Goal: Transaction & Acquisition: Obtain resource

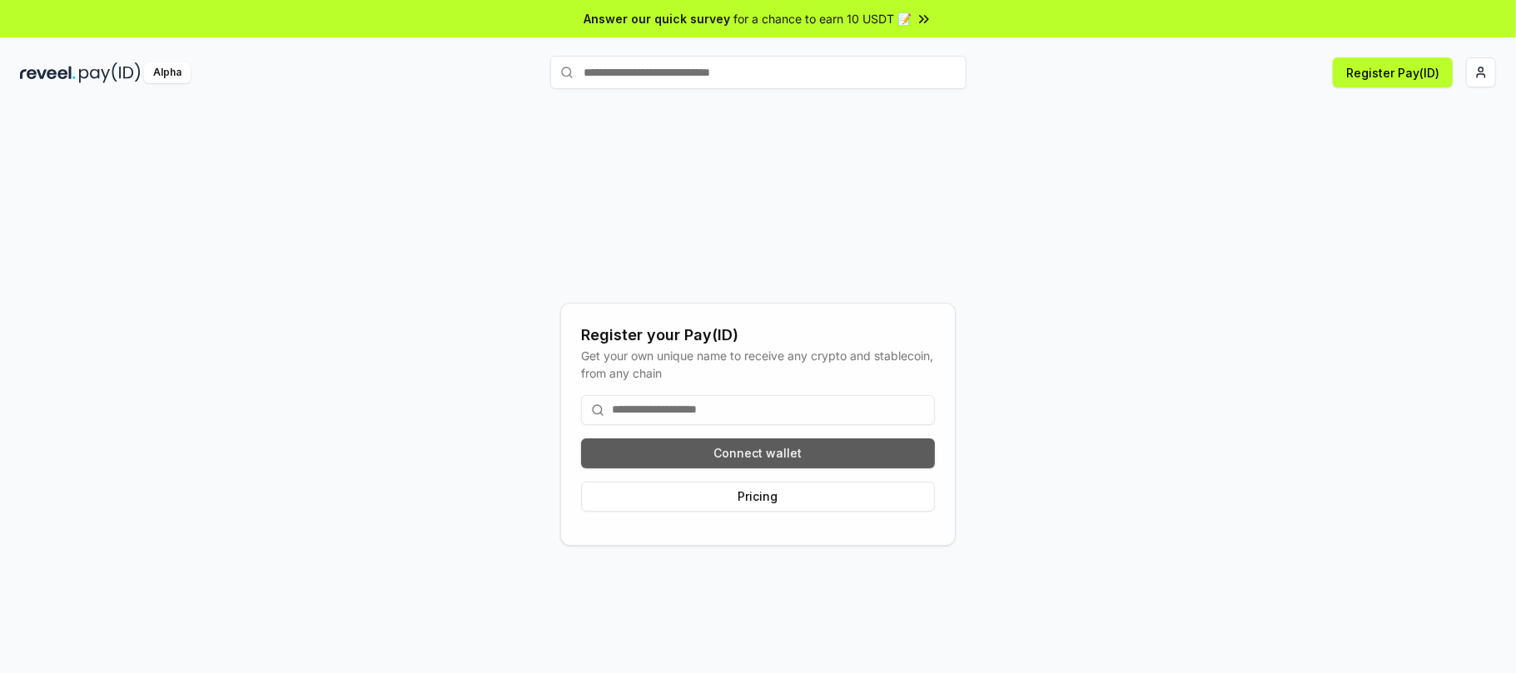
click at [794, 451] on button "Connect wallet" at bounding box center [758, 454] width 354 height 30
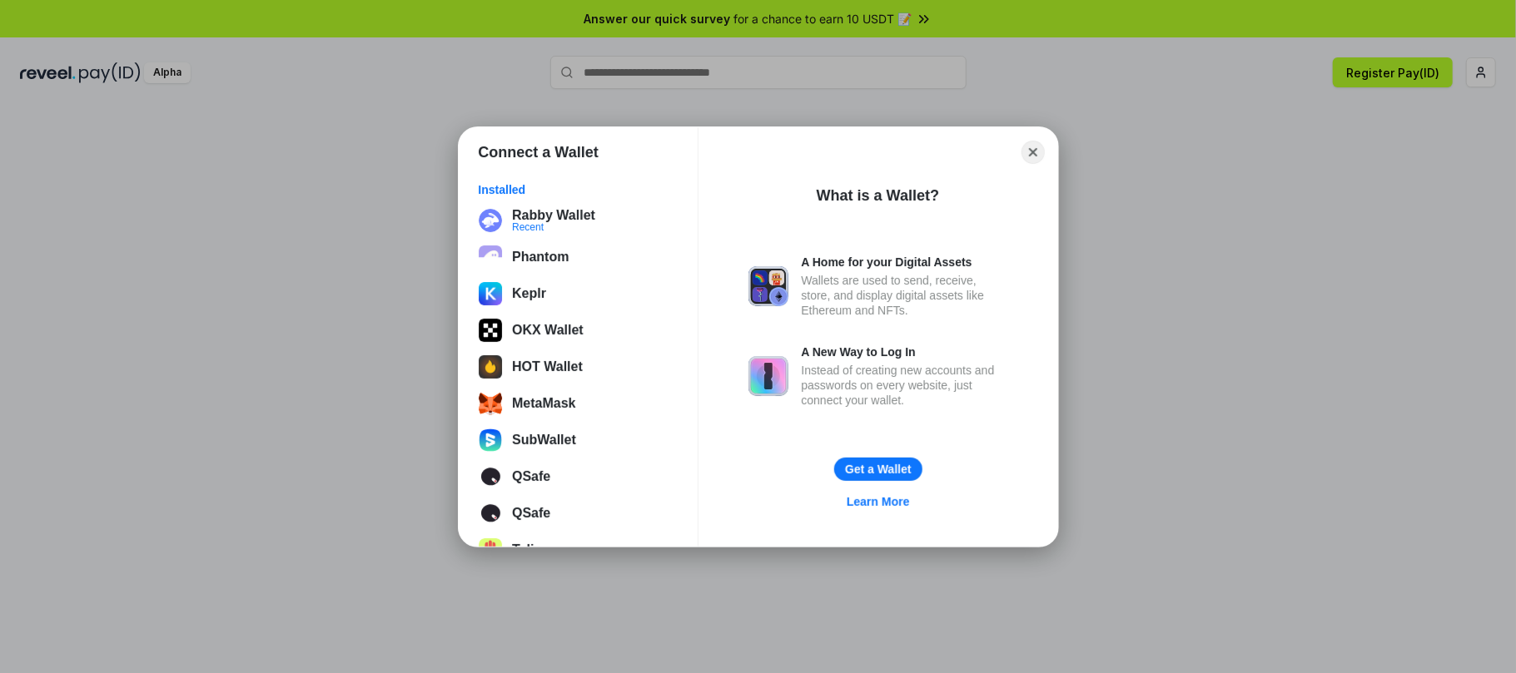
click at [1323, 298] on div "Connect a Wallet Installed Rabby Wallet Recent Phantom Keplr OKX Wallet HOT Wal…" at bounding box center [758, 337] width 1849 height 1006
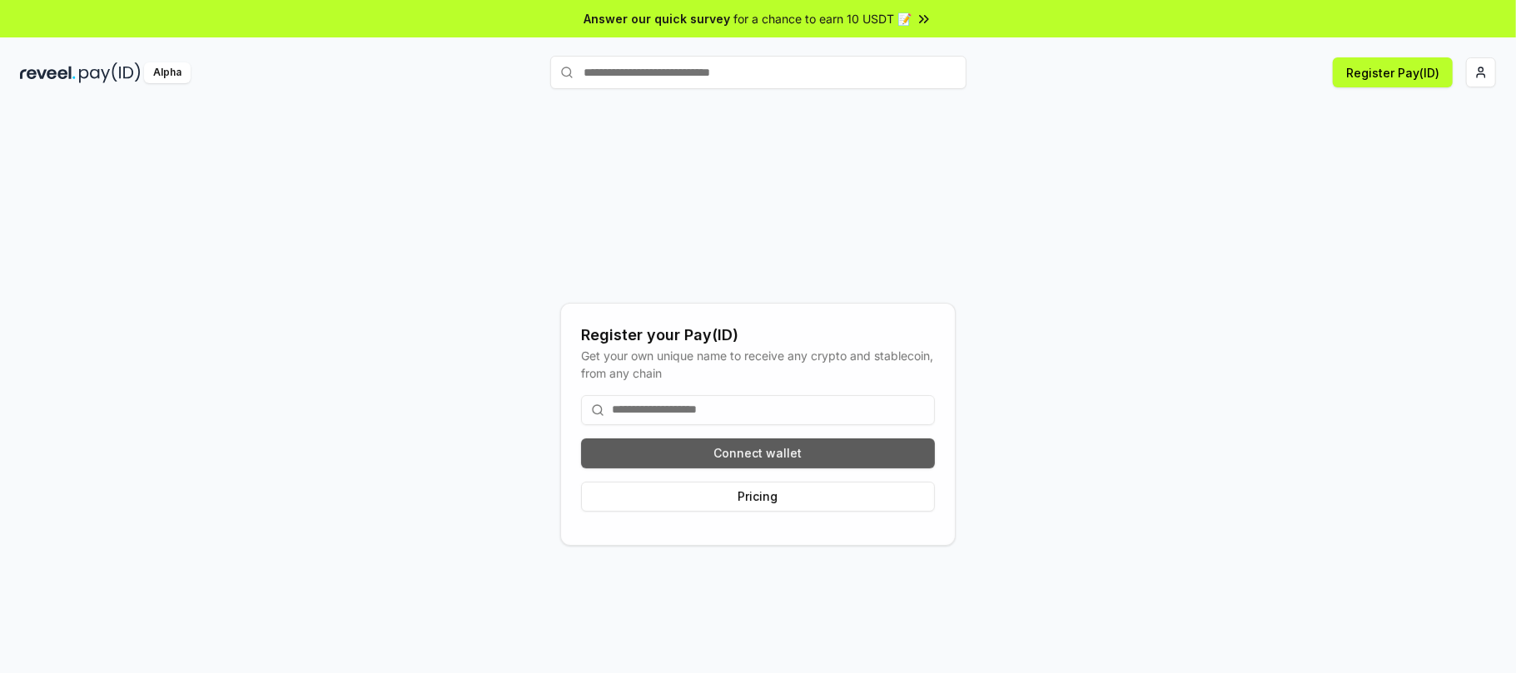
click at [760, 448] on button "Connect wallet" at bounding box center [758, 454] width 354 height 30
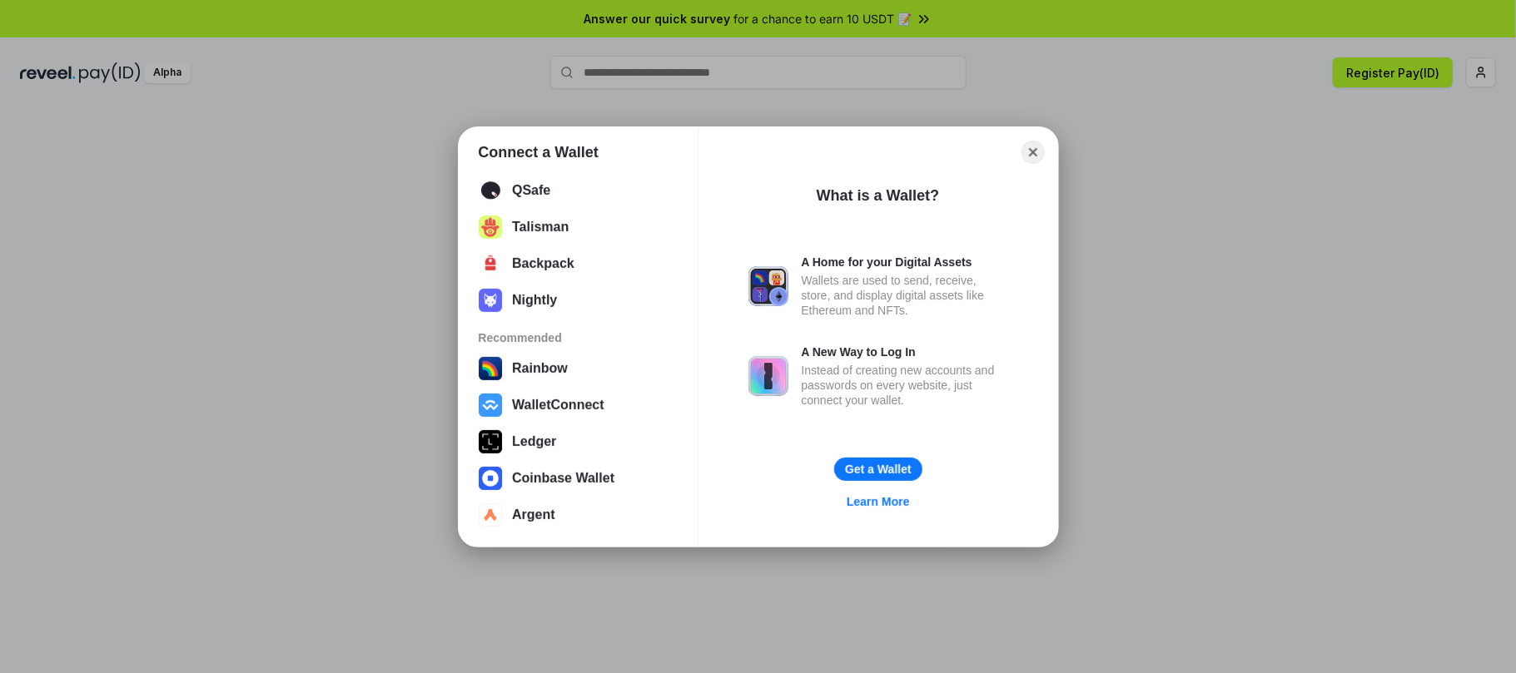
scroll to position [334, 0]
click at [1204, 481] on div "Connect a Wallet Installed Rabby Wallet Recent Phantom Keplr OKX Wallet HOT Wal…" at bounding box center [758, 337] width 1849 height 1006
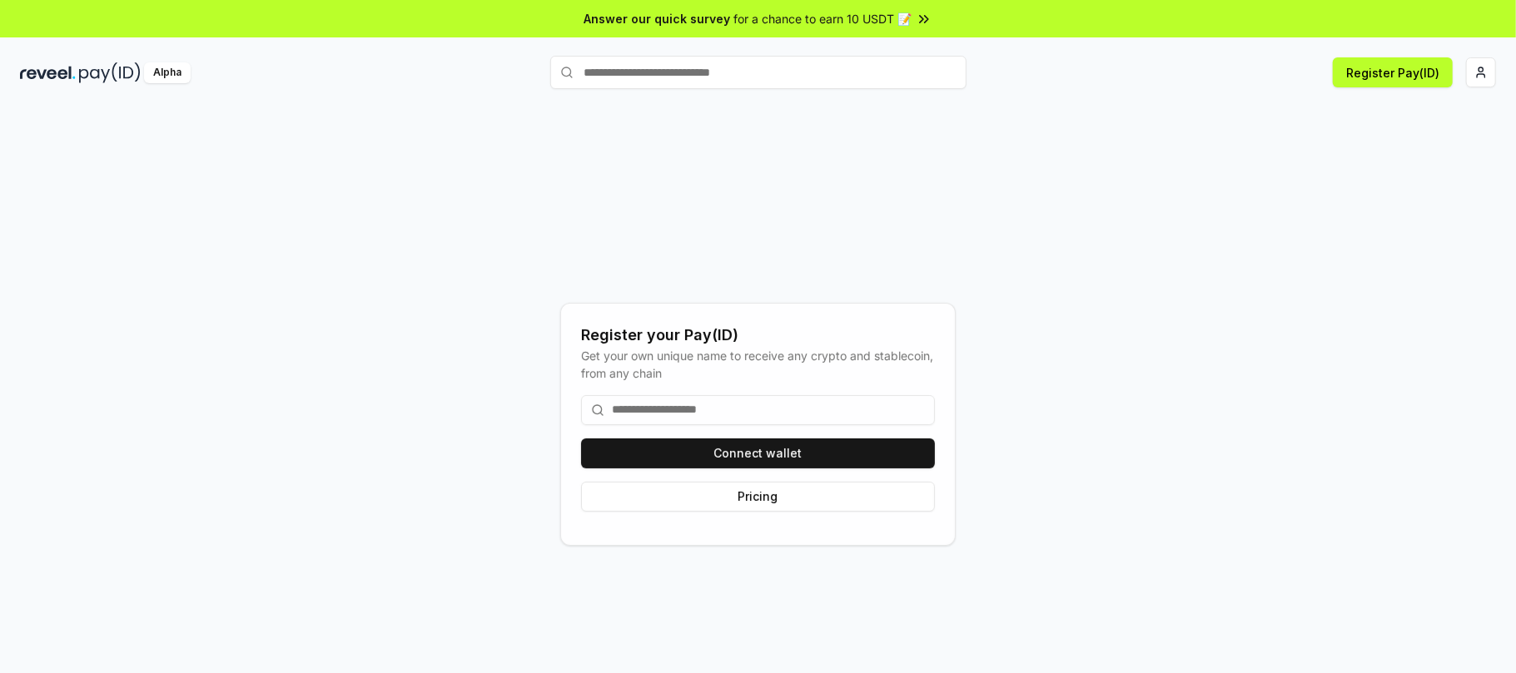
click at [707, 415] on input at bounding box center [758, 410] width 354 height 30
click at [1386, 84] on button "Register Pay(ID)" at bounding box center [1393, 72] width 120 height 30
click at [1483, 71] on html "Answer our quick survey for a chance to earn 10 USDT 📝 Alpha Register Pay(ID) C…" at bounding box center [758, 336] width 1516 height 673
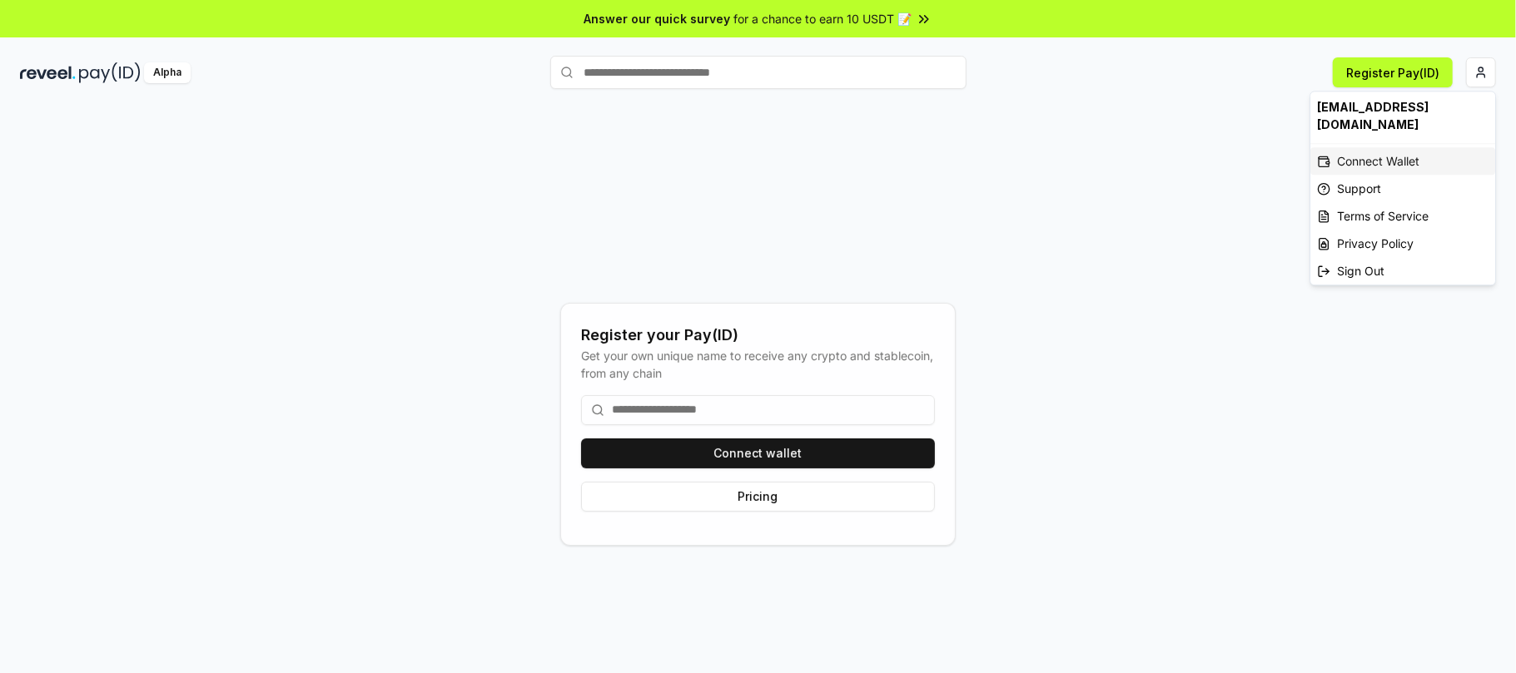
click at [1379, 147] on div "Connect Wallet" at bounding box center [1402, 160] width 185 height 27
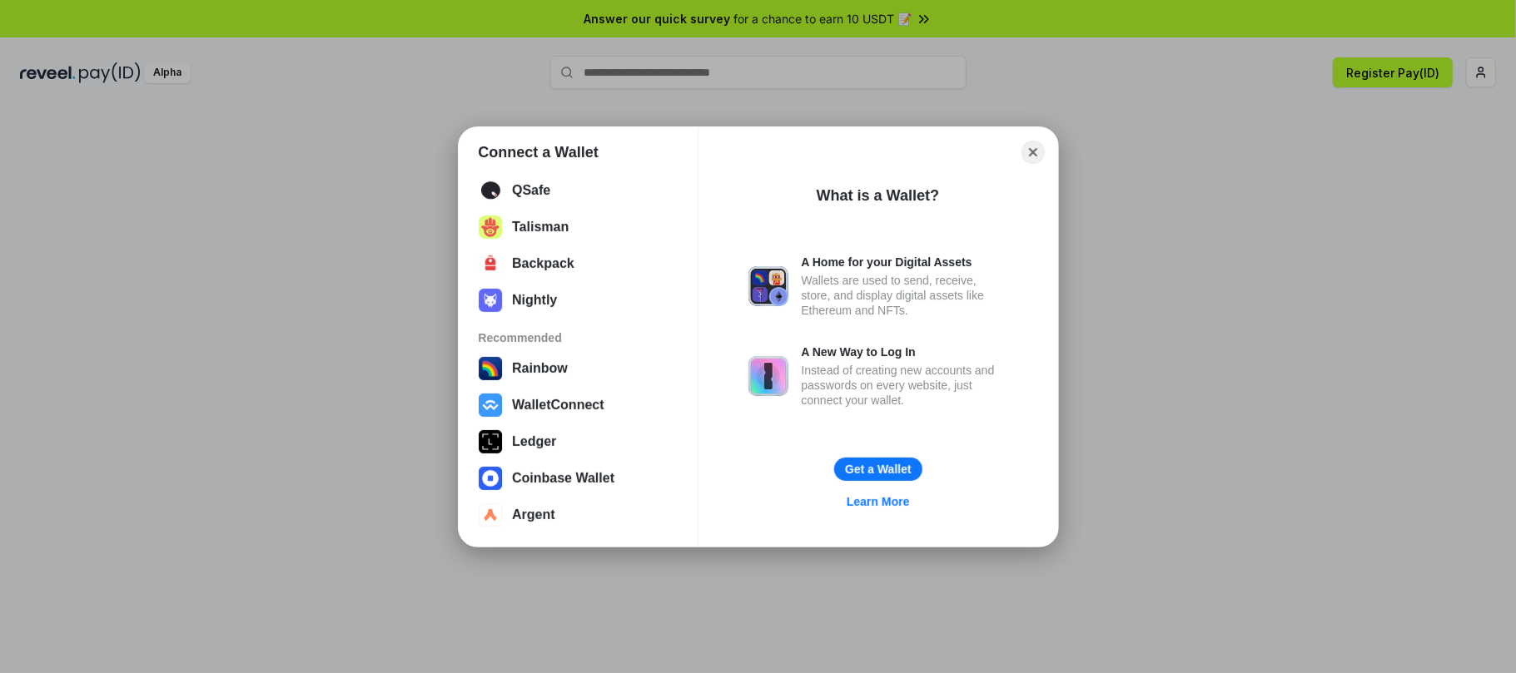
click at [1185, 390] on div "Connect a Wallet Installed Rabby Wallet Recent Phantom Keplr OKX Wallet HOT Wal…" at bounding box center [758, 337] width 1849 height 1006
